Goal: Feedback & Contribution: Contribute content

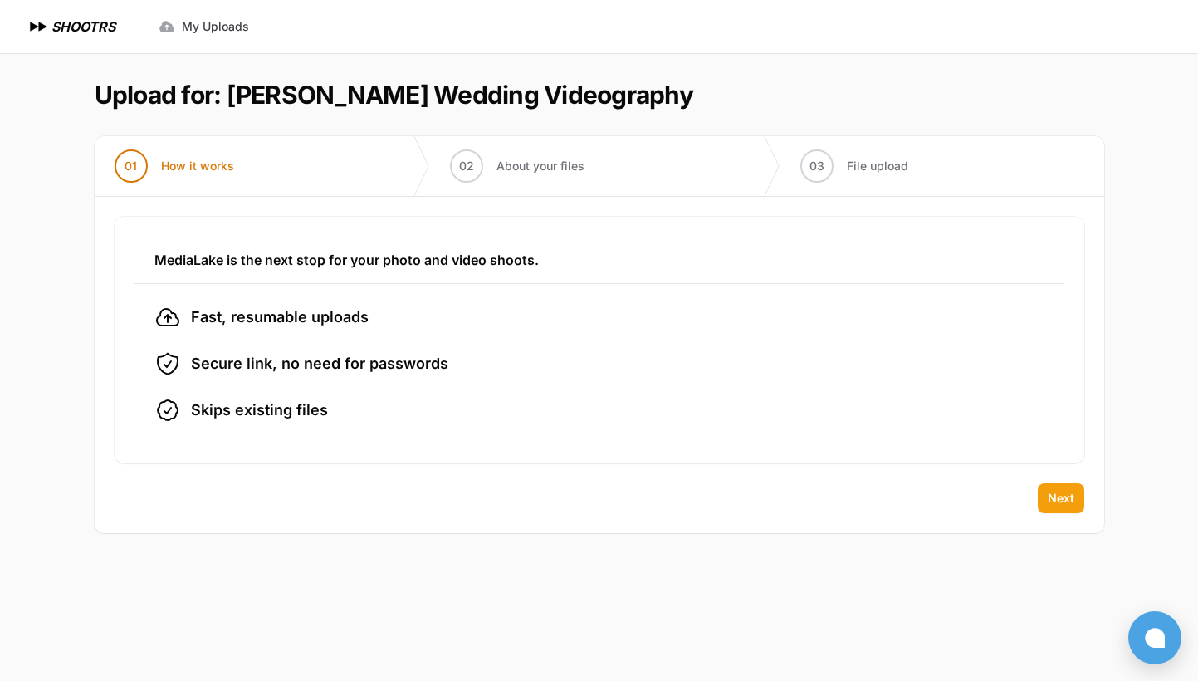
click at [1055, 504] on span "Next" at bounding box center [1061, 498] width 27 height 17
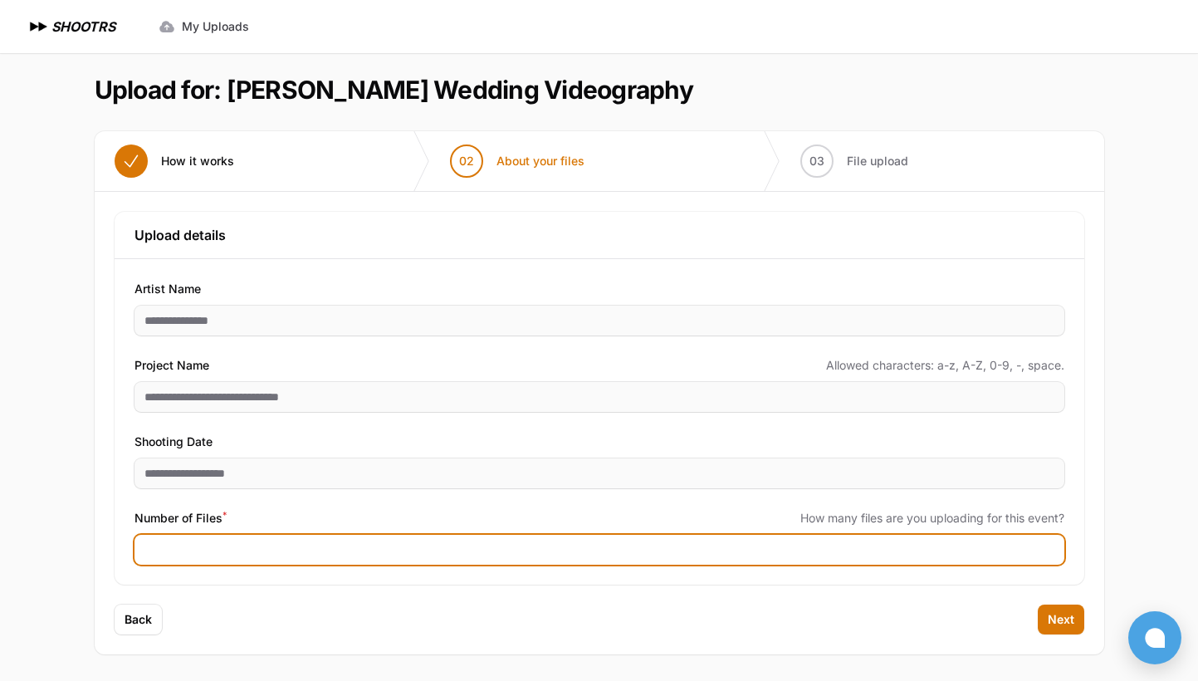
click at [188, 546] on input "Number of Files *" at bounding box center [600, 550] width 930 height 30
type input "**"
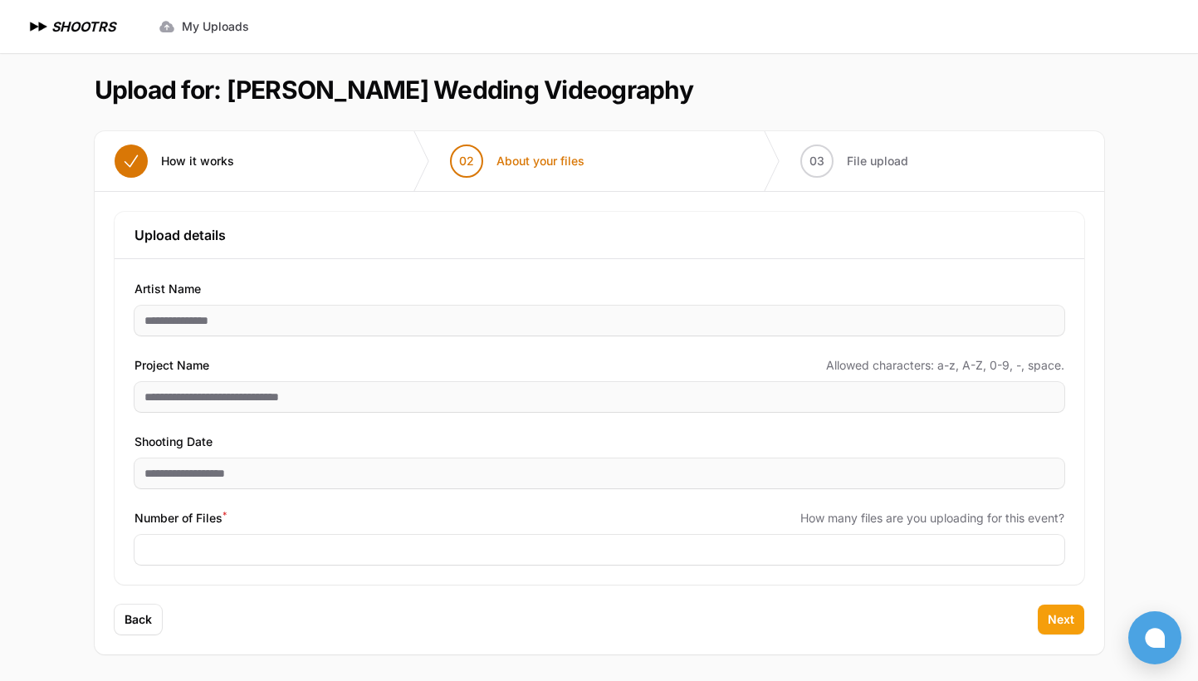
click at [1054, 623] on span "Next" at bounding box center [1061, 619] width 27 height 17
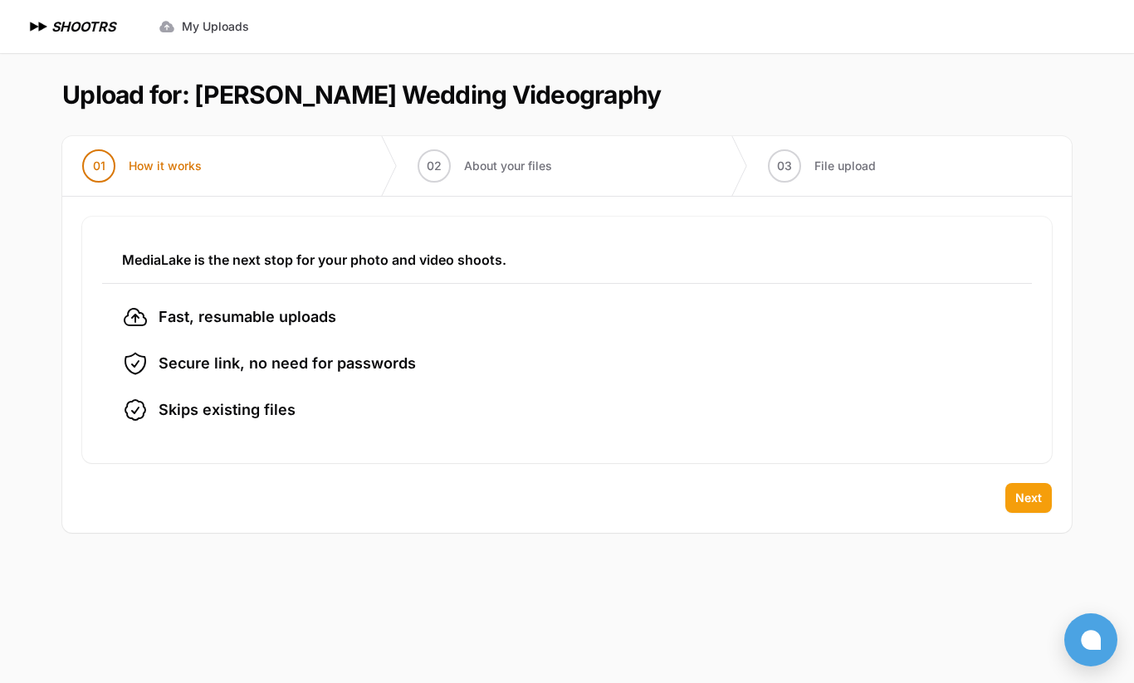
click at [1021, 490] on span "Next" at bounding box center [1029, 498] width 27 height 17
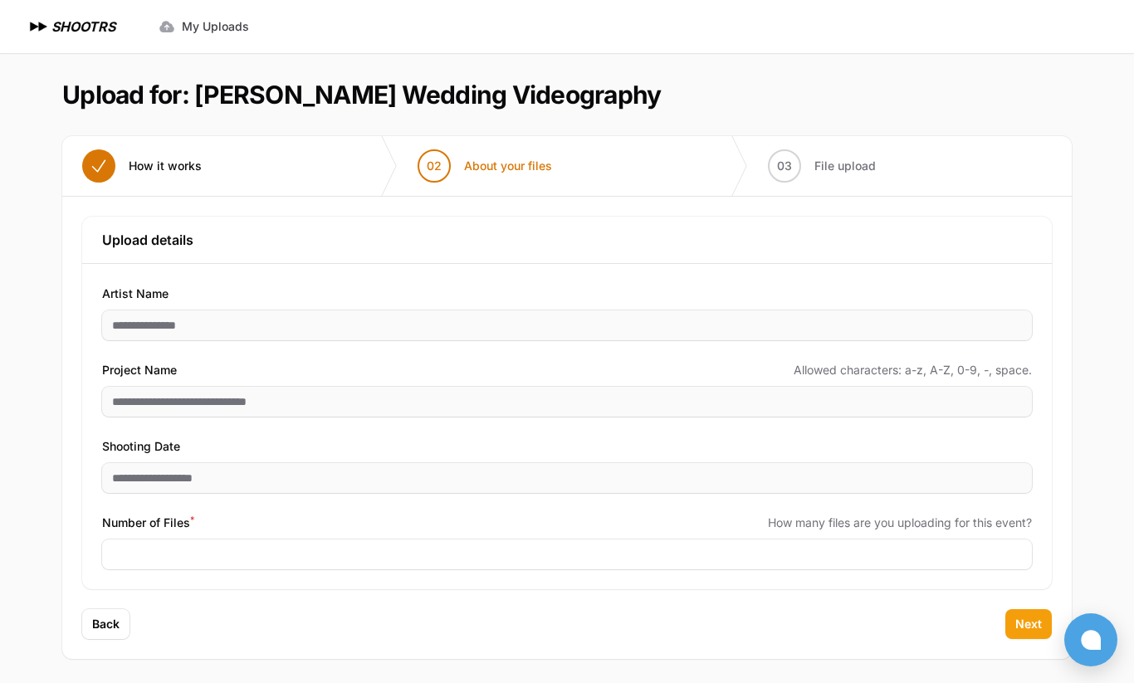
scroll to position [2, 0]
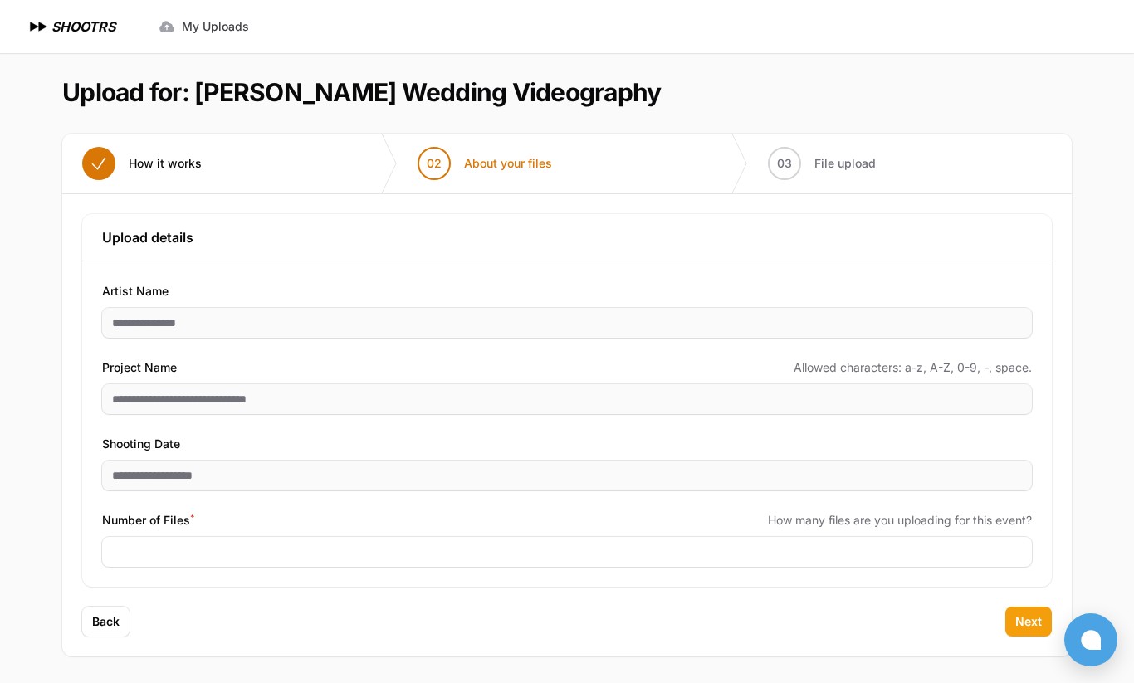
click at [1029, 617] on span "Next" at bounding box center [1029, 622] width 27 height 17
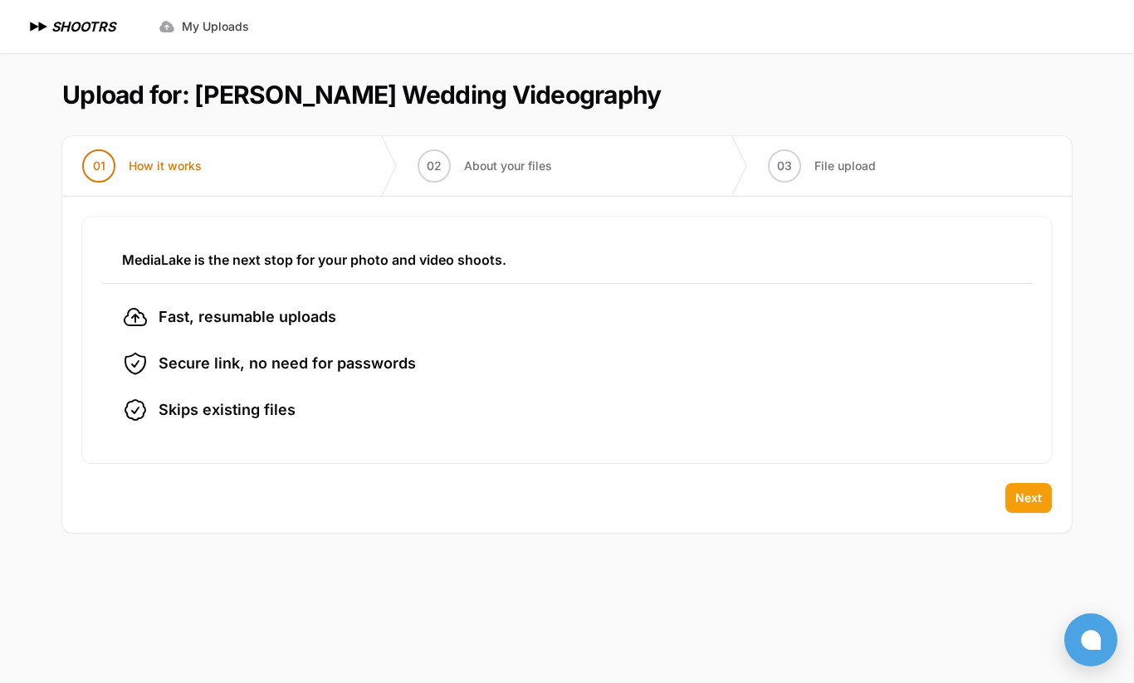
click at [1042, 507] on button "Next" at bounding box center [1029, 498] width 46 height 30
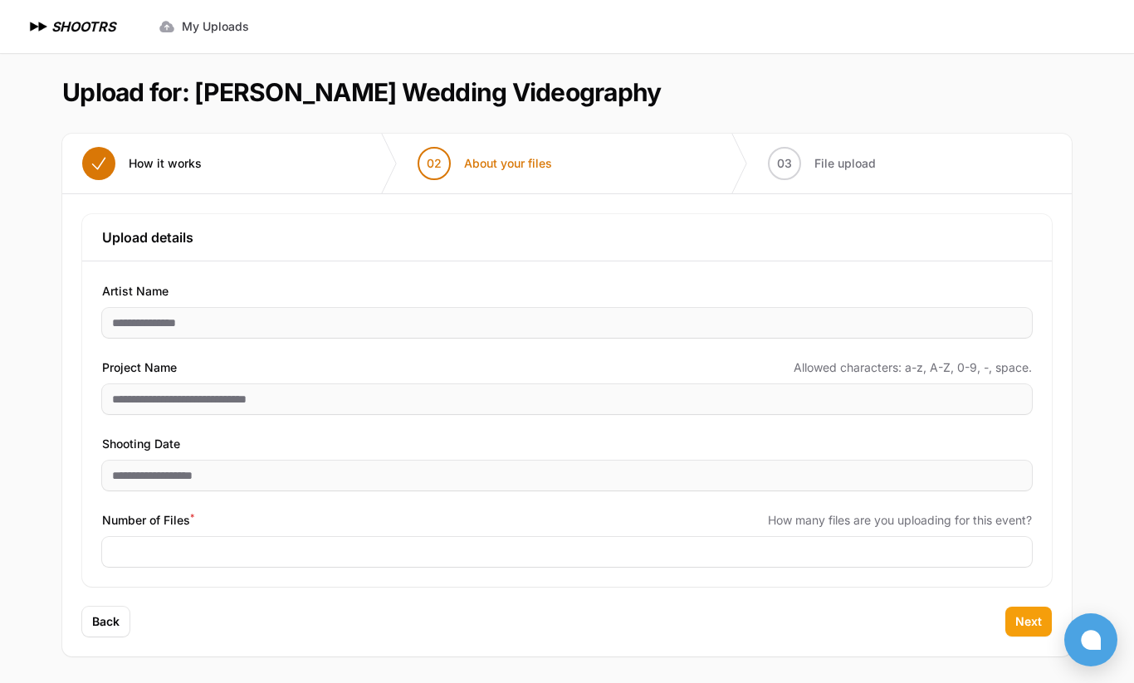
click at [1025, 627] on span "Next" at bounding box center [1029, 622] width 27 height 17
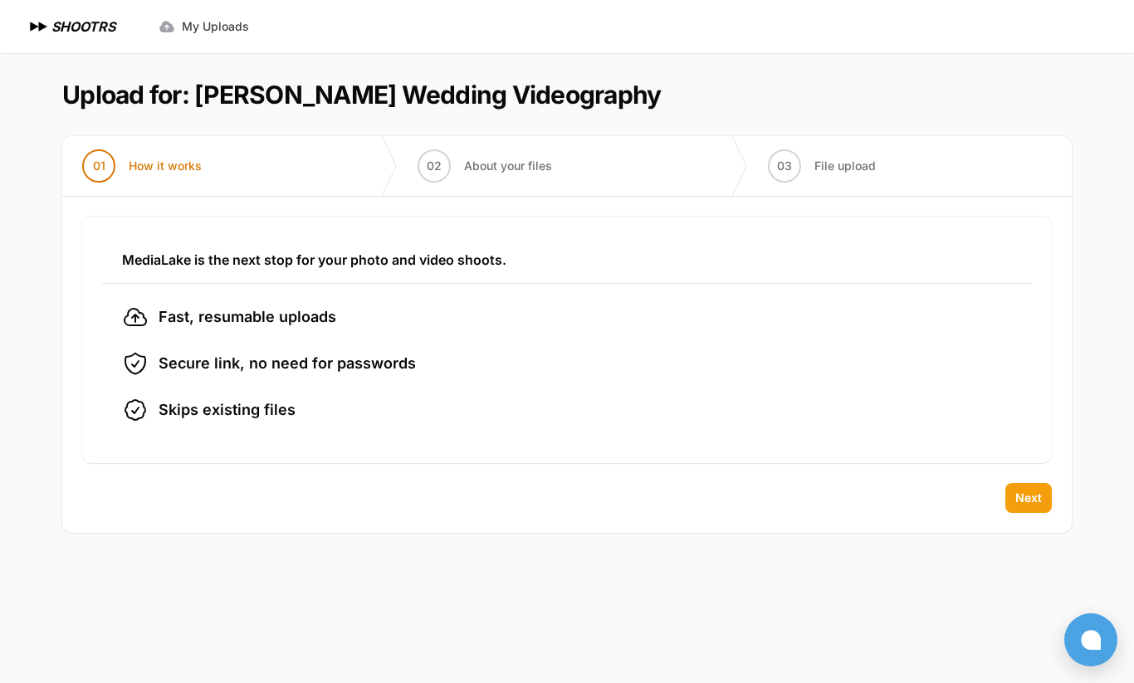
click at [1043, 498] on button "Next" at bounding box center [1029, 498] width 46 height 30
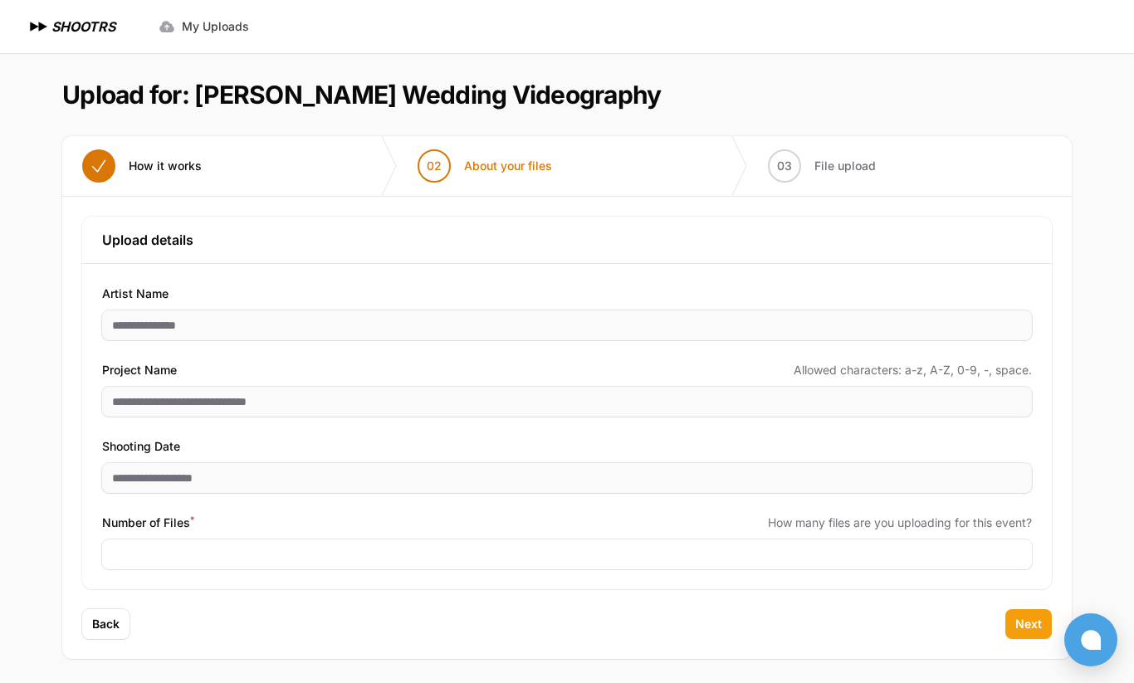
scroll to position [2, 0]
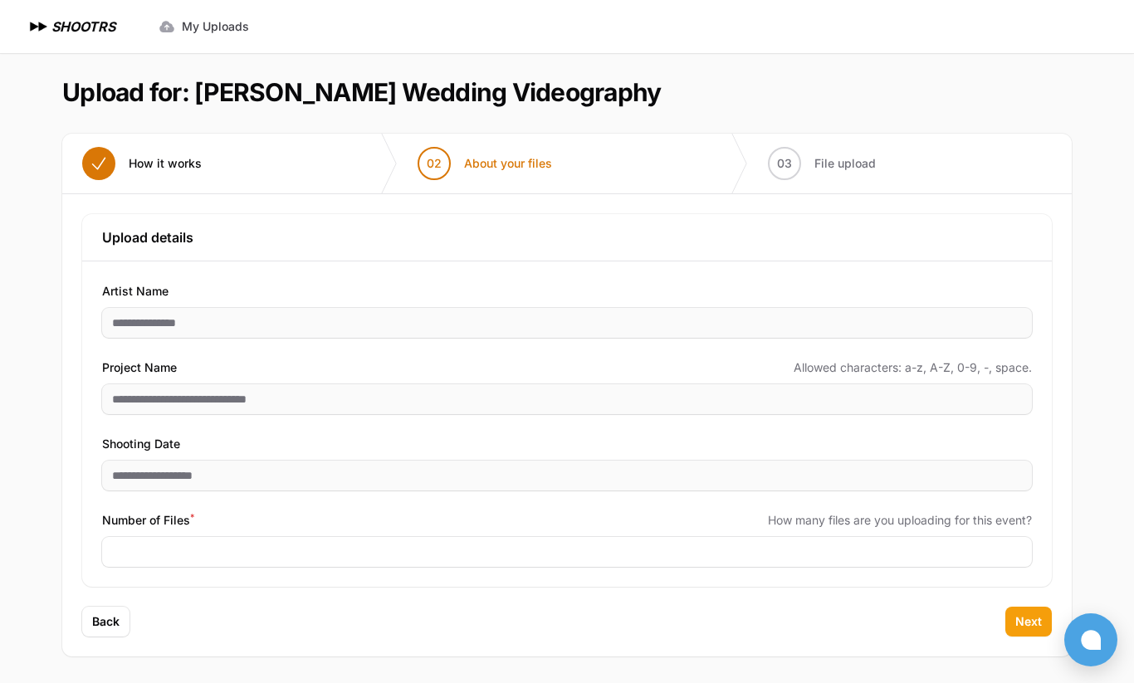
click at [1021, 625] on span "Next" at bounding box center [1029, 622] width 27 height 17
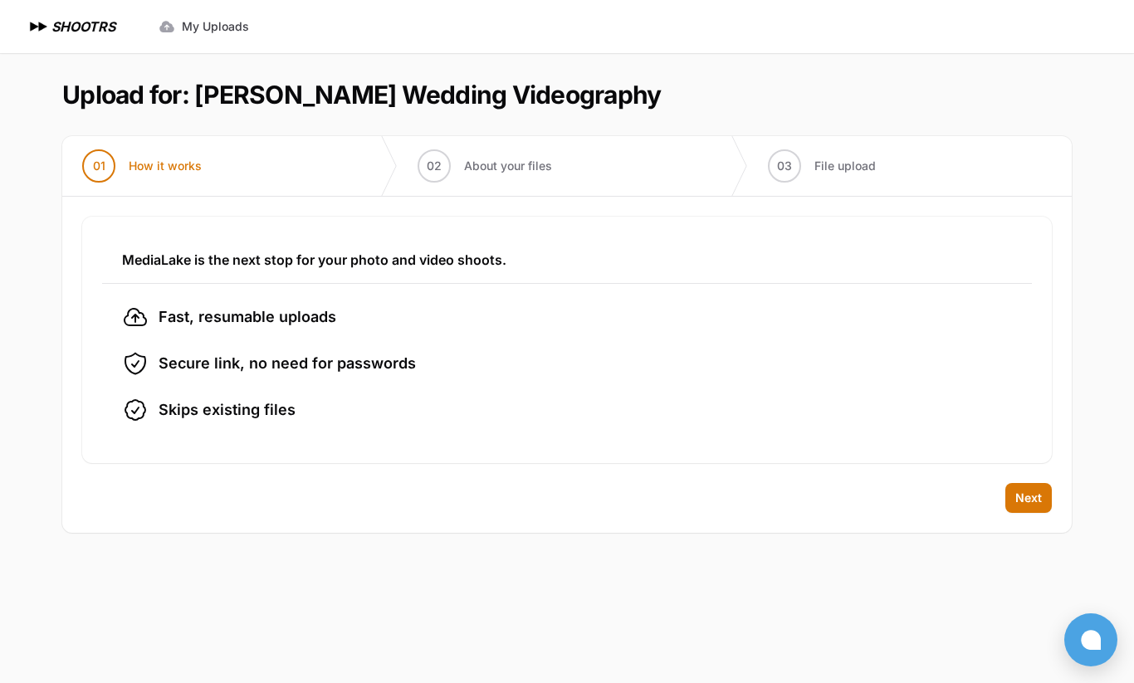
click at [1030, 515] on div "Back Next" at bounding box center [567, 508] width 1010 height 50
click at [1030, 500] on span "Next" at bounding box center [1029, 498] width 27 height 17
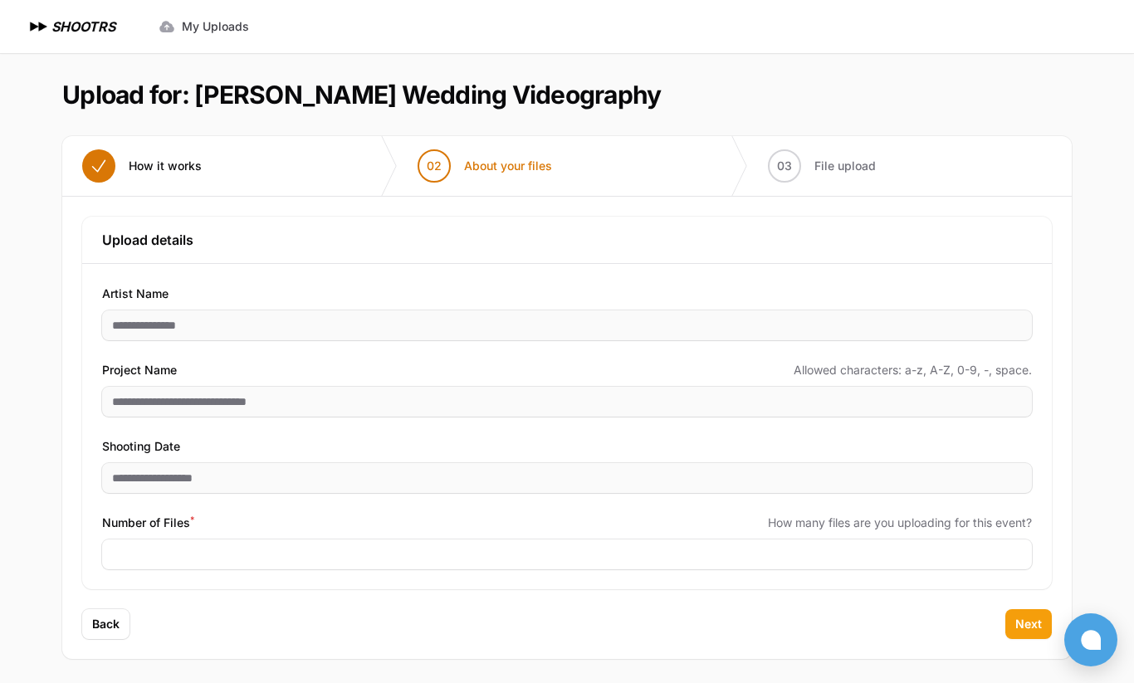
scroll to position [2, 0]
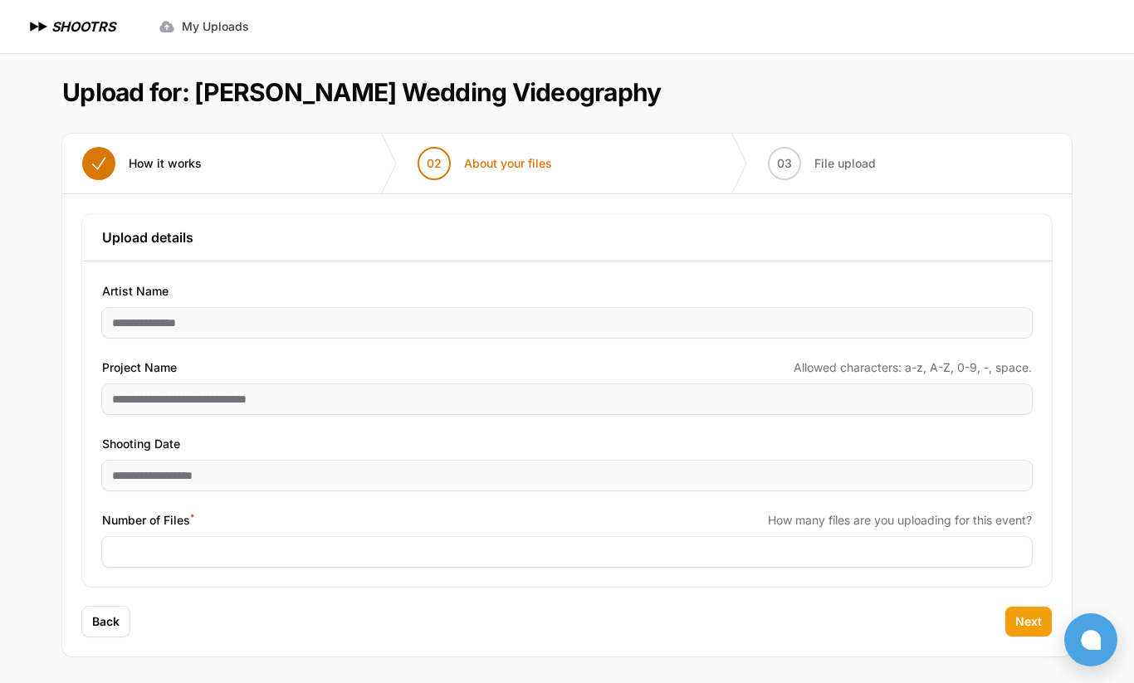
click at [1028, 635] on button "Next" at bounding box center [1029, 622] width 46 height 30
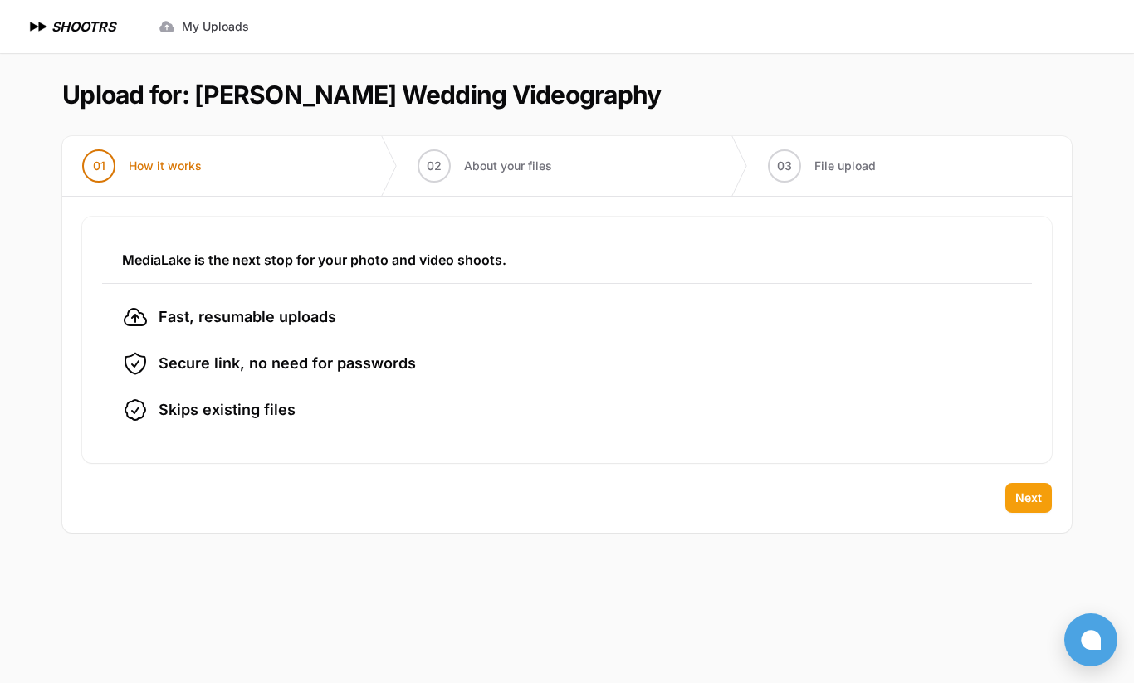
click at [1032, 502] on span "Next" at bounding box center [1029, 498] width 27 height 17
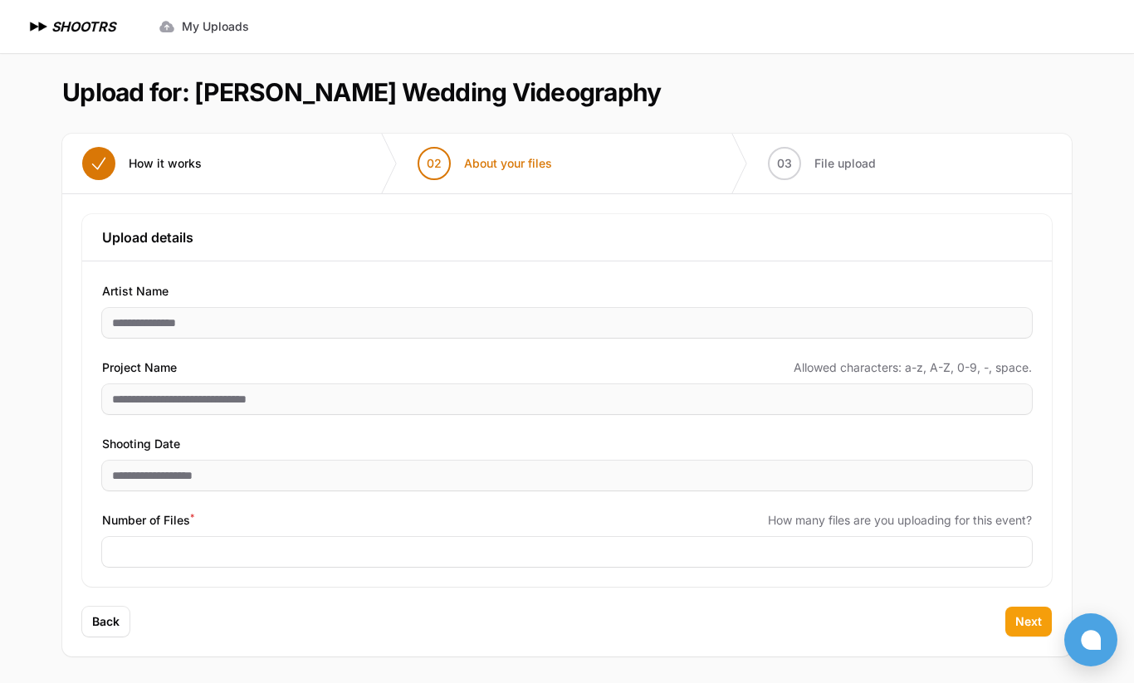
click at [1030, 624] on span "Next" at bounding box center [1029, 622] width 27 height 17
